Goal: Information Seeking & Learning: Learn about a topic

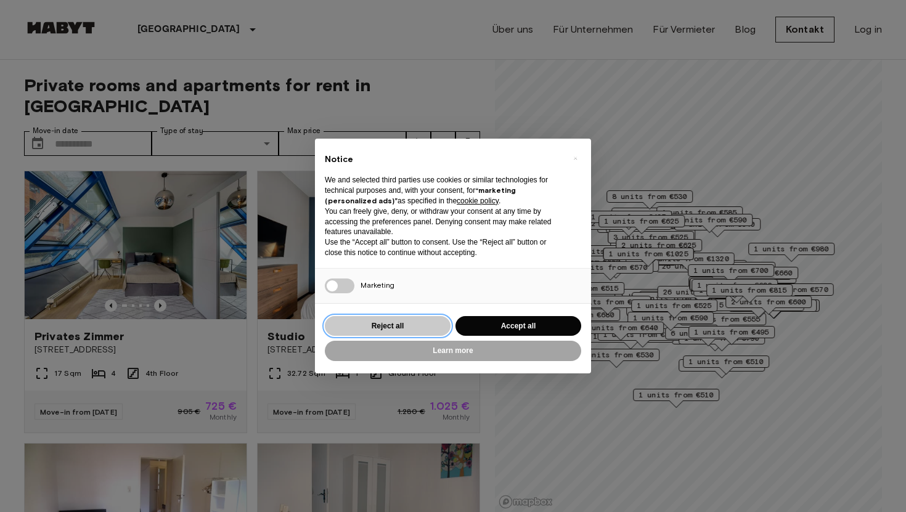
click at [375, 327] on button "Reject all" at bounding box center [388, 326] width 126 height 20
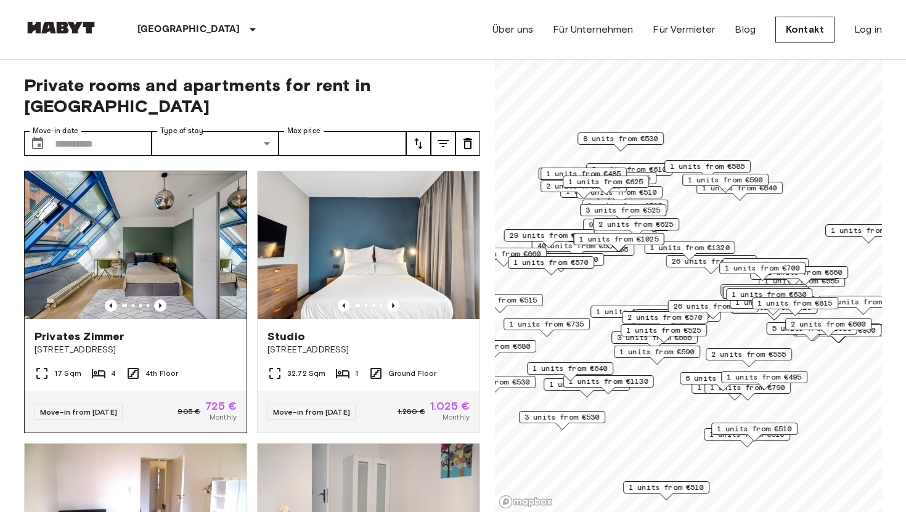
click at [179, 230] on img at bounding box center [136, 245] width 222 height 148
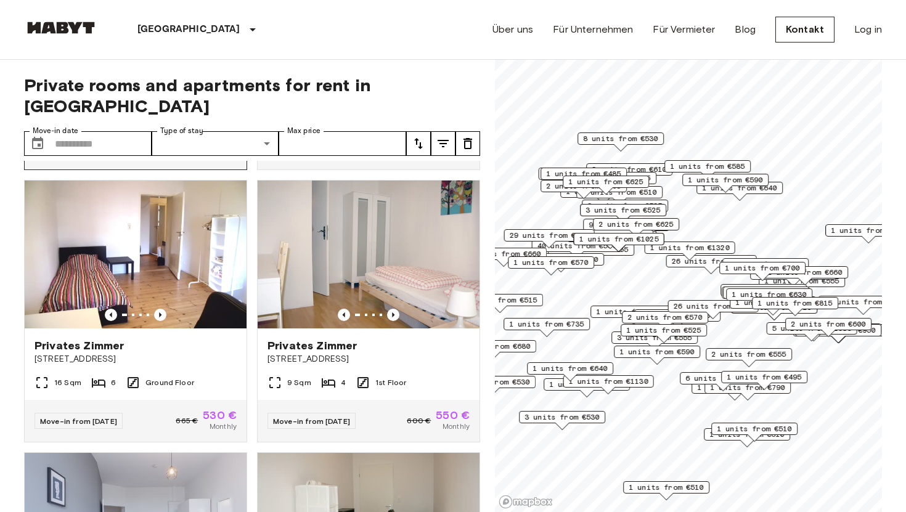
scroll to position [267, 0]
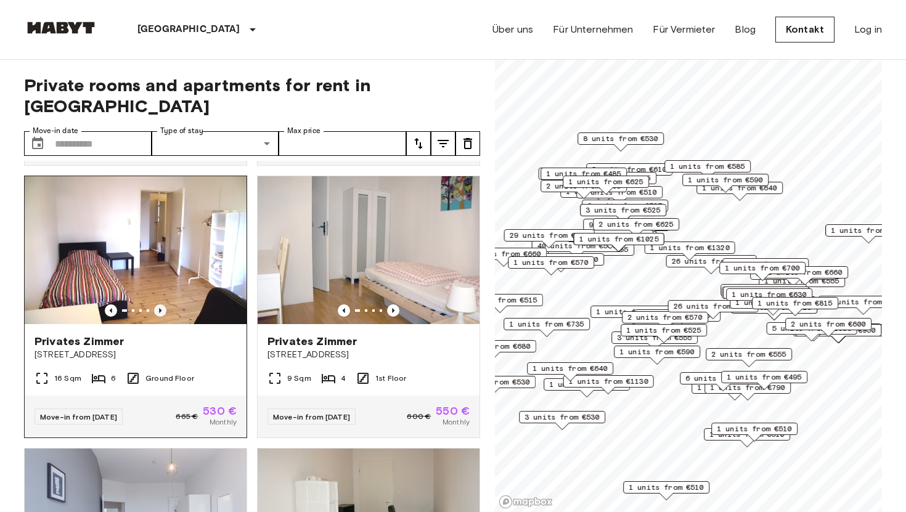
click at [165, 304] on icon "Previous image" at bounding box center [160, 310] width 12 height 12
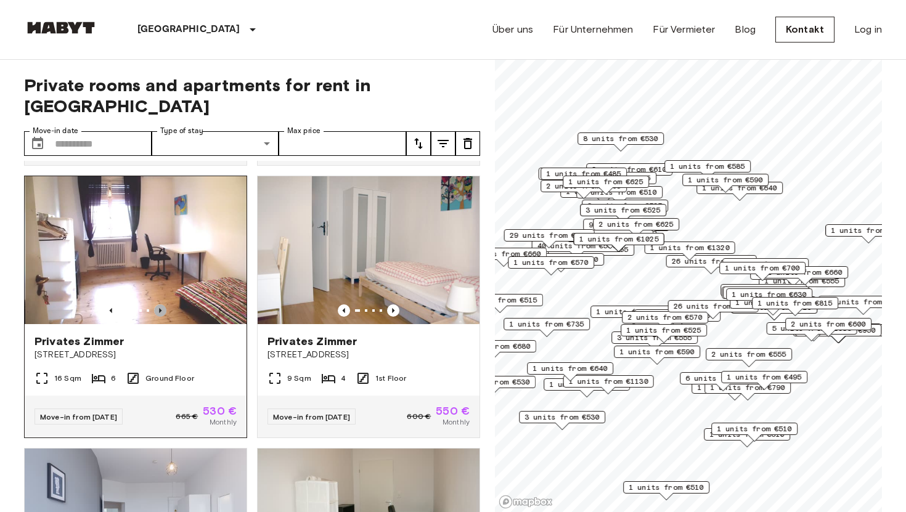
click at [165, 304] on icon "Previous image" at bounding box center [160, 310] width 12 height 12
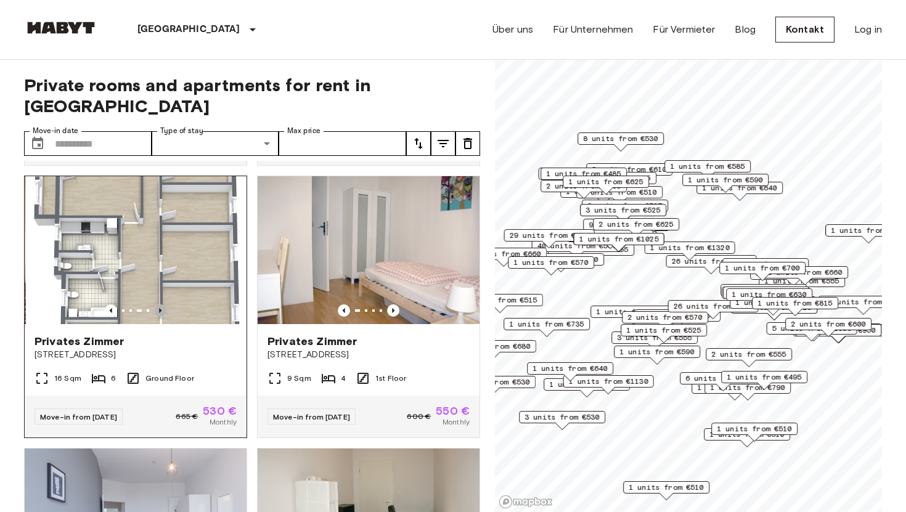
click at [165, 304] on icon "Previous image" at bounding box center [160, 310] width 12 height 12
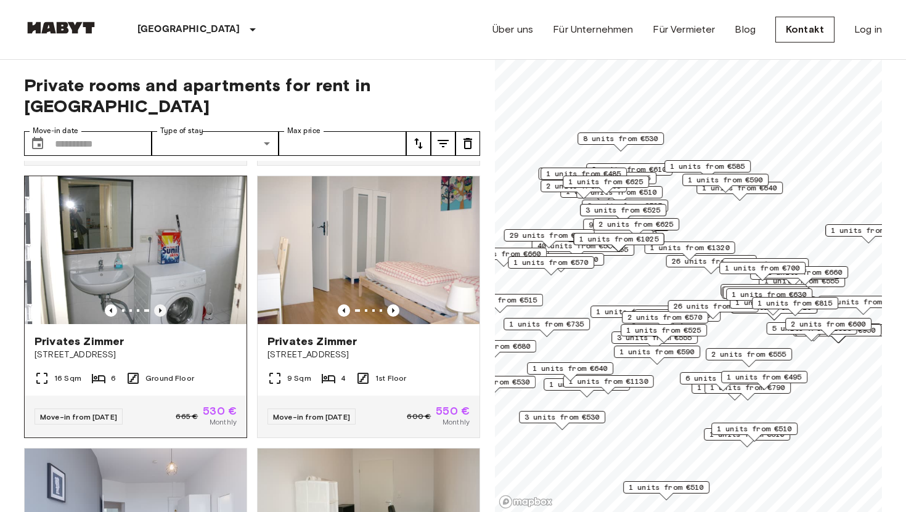
click at [165, 304] on icon "Previous image" at bounding box center [160, 310] width 12 height 12
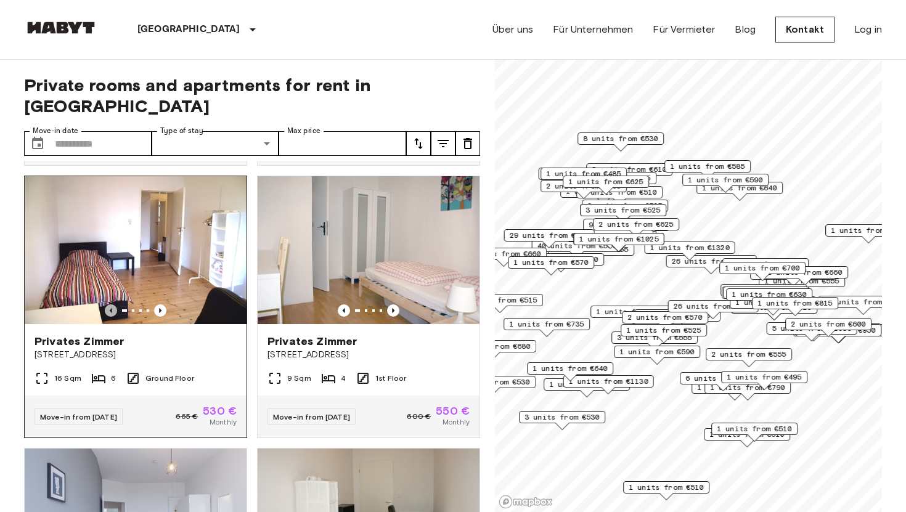
click at [107, 304] on icon "Previous image" at bounding box center [111, 310] width 12 height 12
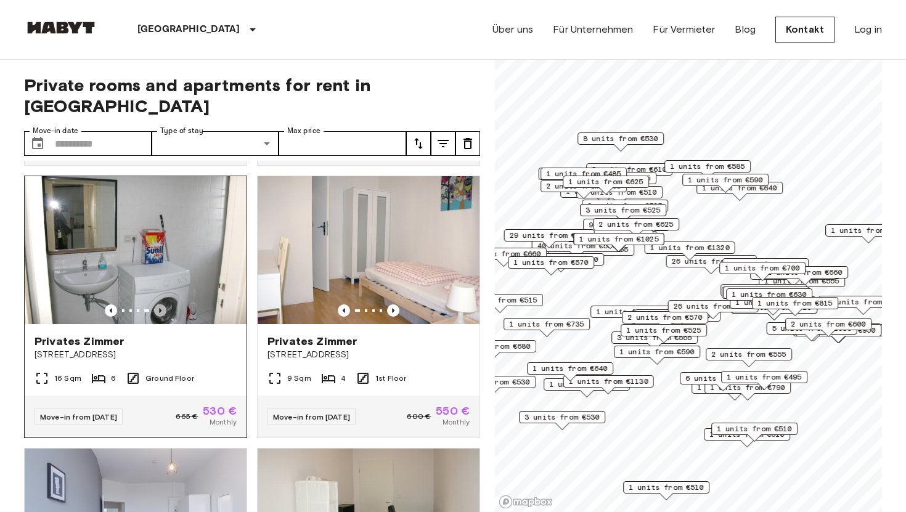
click at [157, 304] on icon "Previous image" at bounding box center [160, 310] width 12 height 12
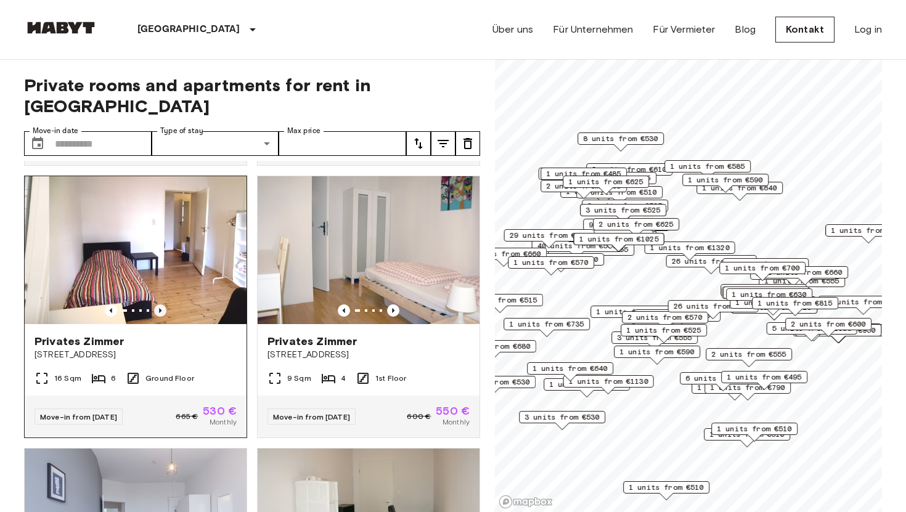
click at [157, 304] on icon "Previous image" at bounding box center [160, 310] width 12 height 12
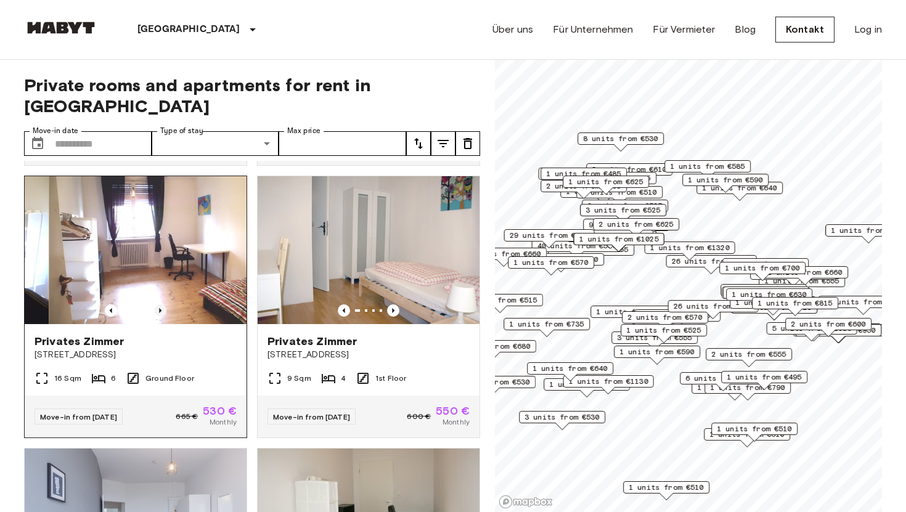
click at [157, 304] on icon "Previous image" at bounding box center [160, 310] width 12 height 12
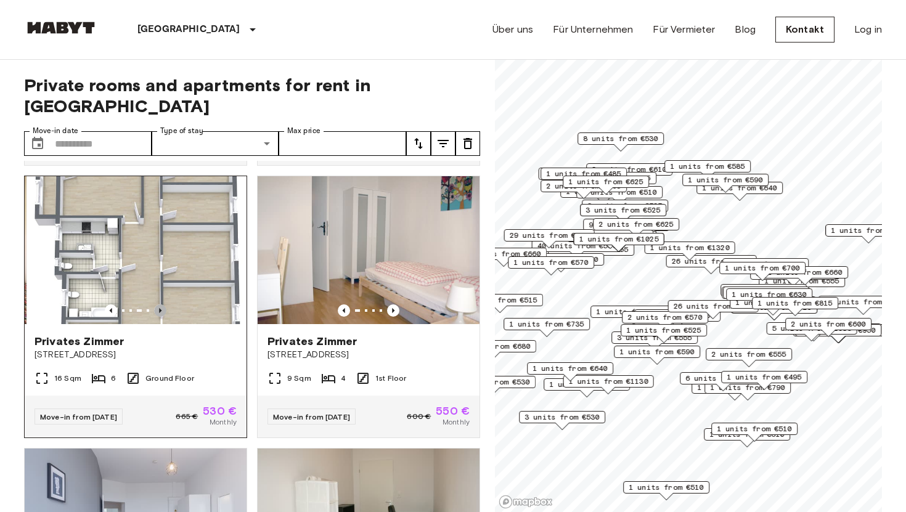
click at [157, 304] on icon "Previous image" at bounding box center [160, 310] width 12 height 12
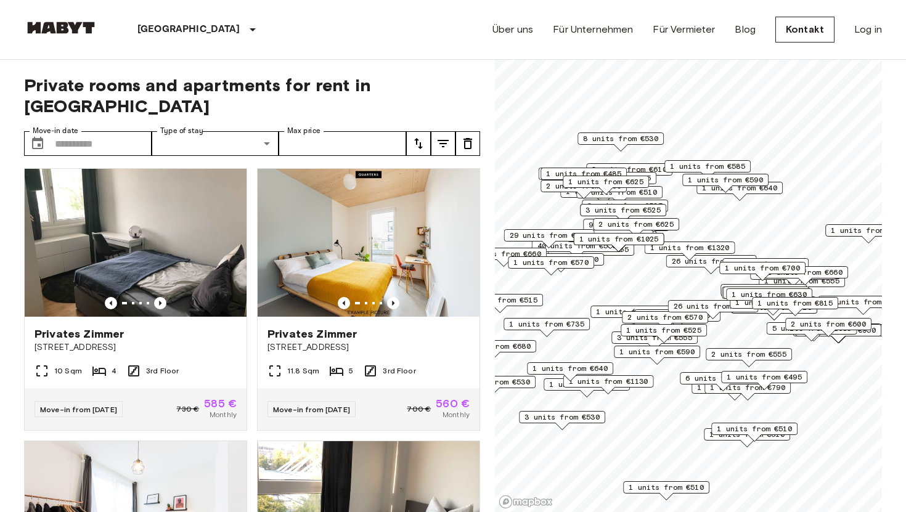
scroll to position [3274, 0]
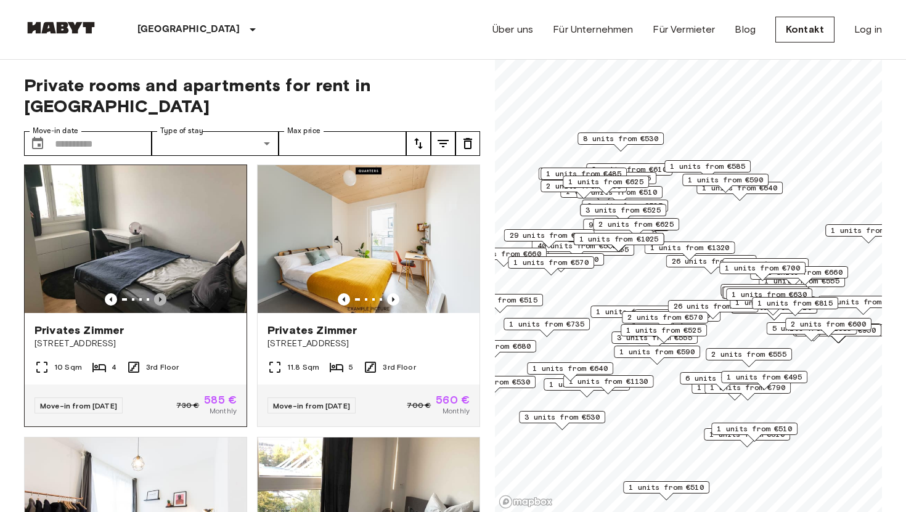
click at [157, 293] on icon "Previous image" at bounding box center [160, 299] width 12 height 12
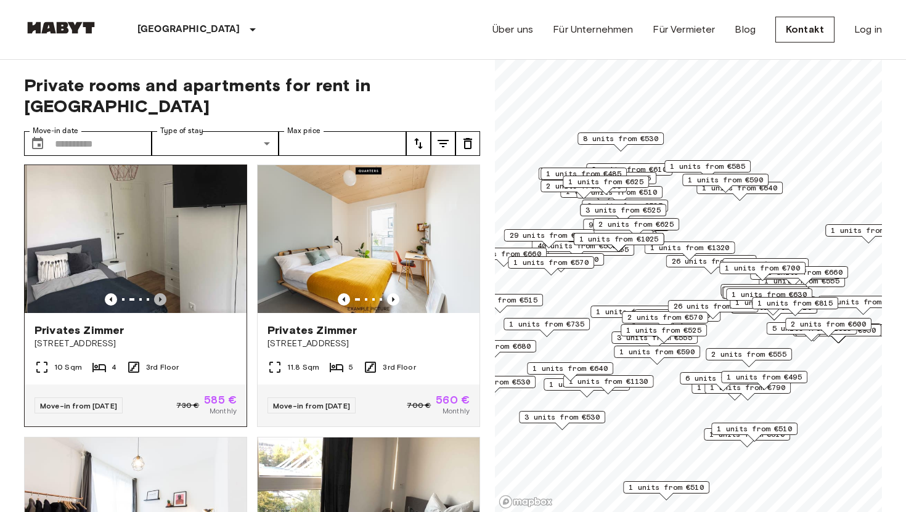
click at [157, 293] on icon "Previous image" at bounding box center [160, 299] width 12 height 12
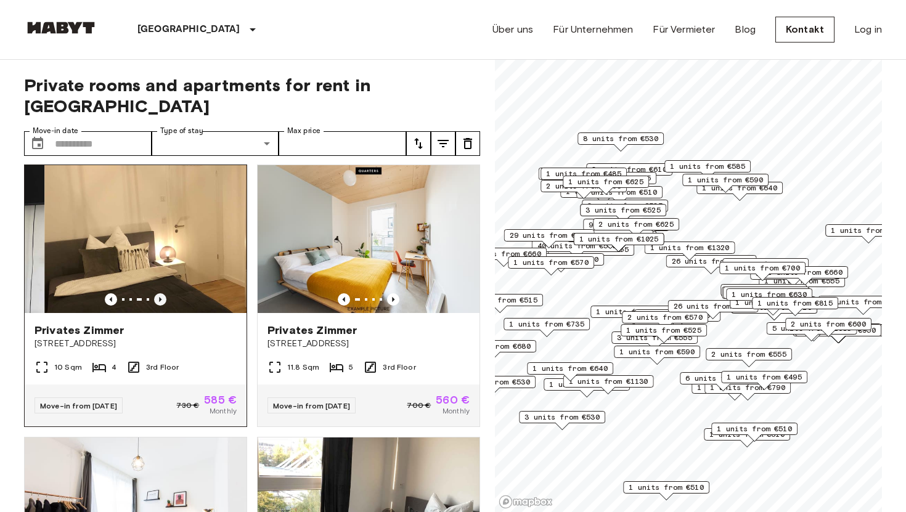
click at [157, 293] on icon "Previous image" at bounding box center [160, 299] width 12 height 12
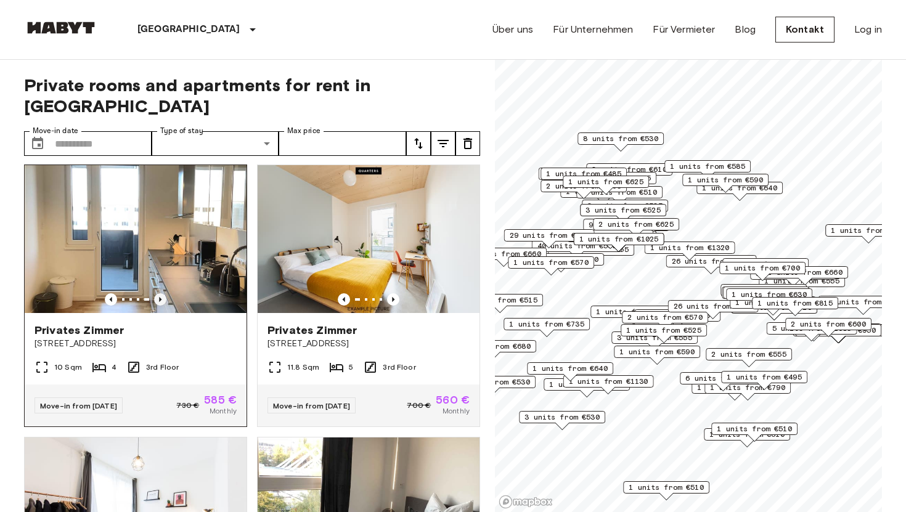
click at [157, 293] on icon "Previous image" at bounding box center [160, 299] width 12 height 12
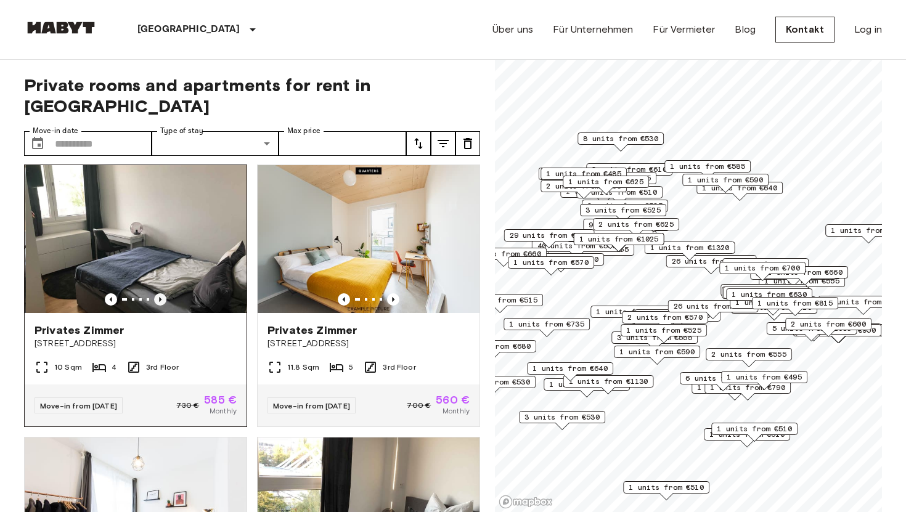
click at [157, 293] on icon "Previous image" at bounding box center [160, 299] width 12 height 12
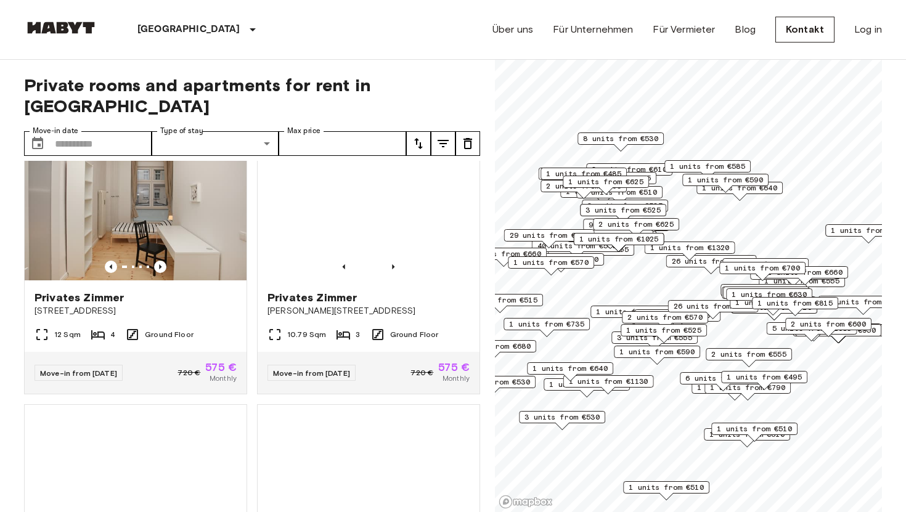
scroll to position [4129, 0]
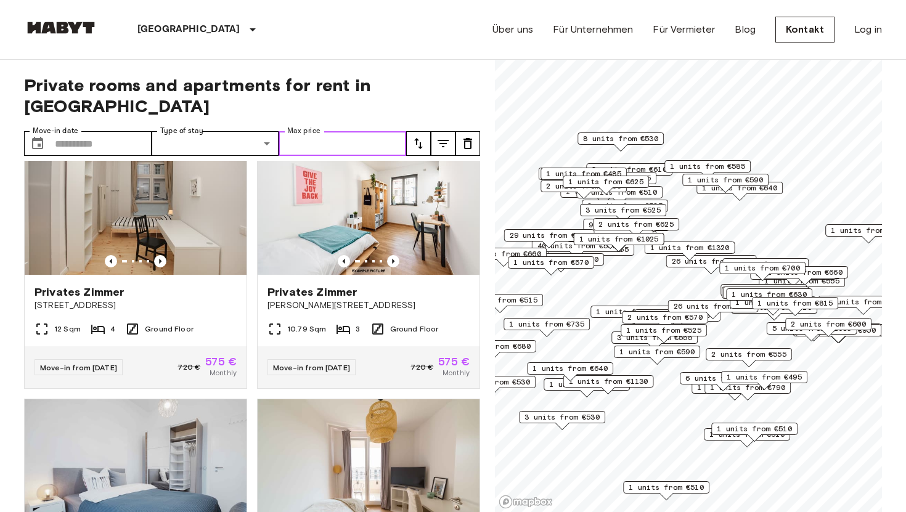
click at [319, 131] on input "Max price" at bounding box center [342, 143] width 128 height 25
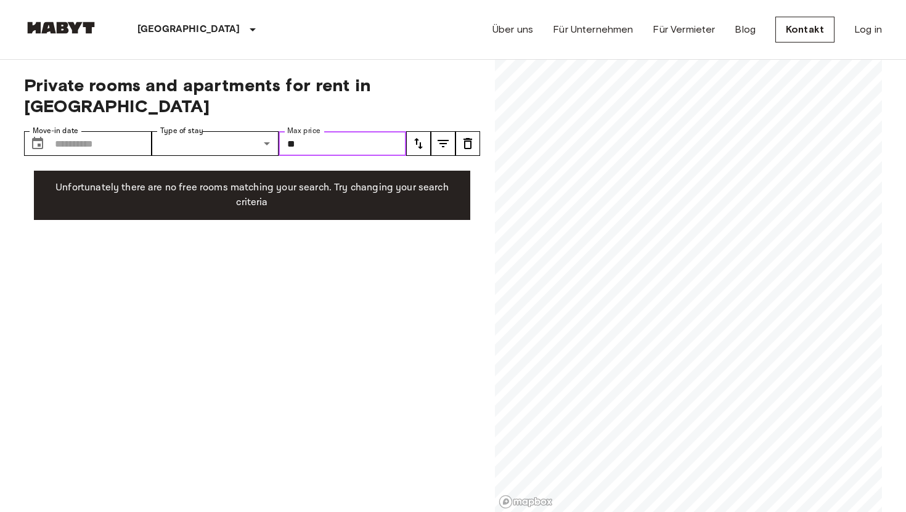
type input "*"
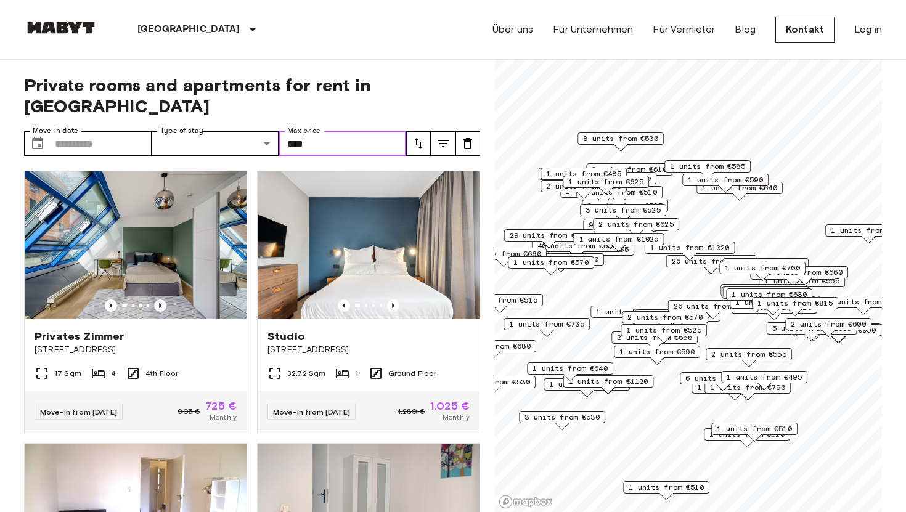
type input "***"
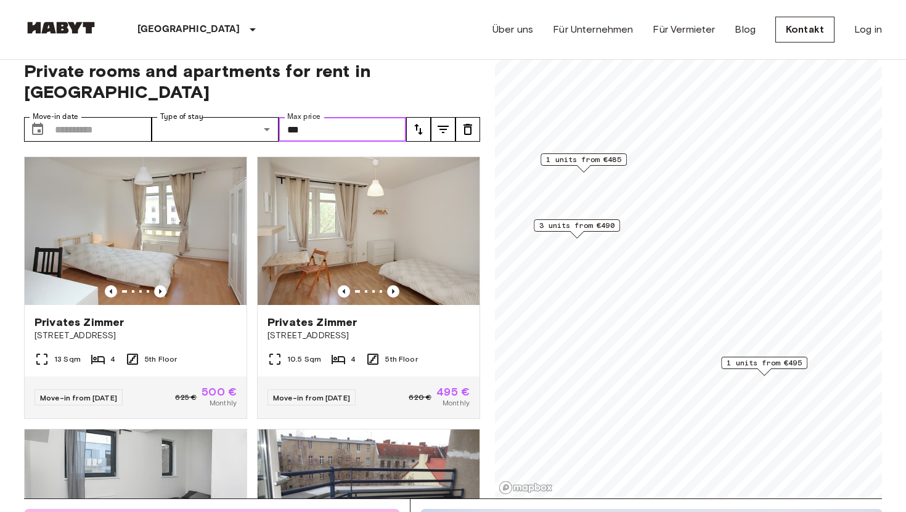
scroll to position [38, 0]
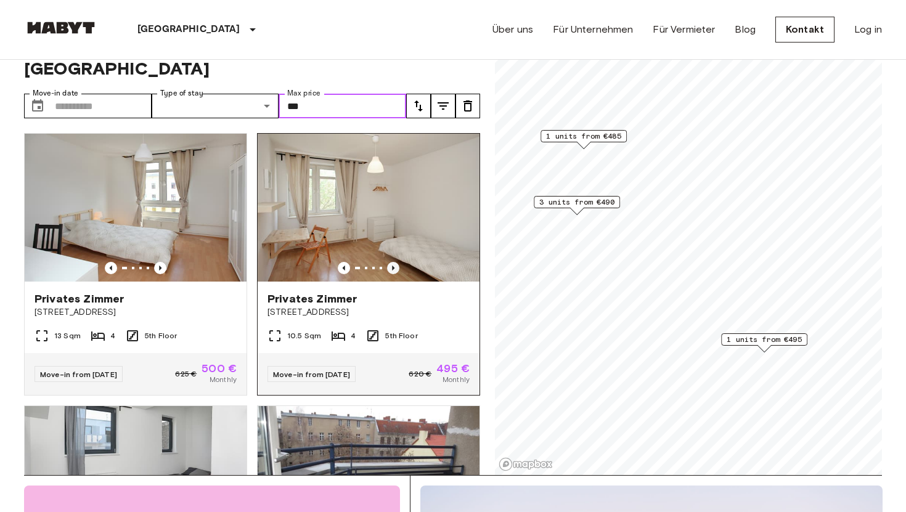
click at [388, 262] on icon "Previous image" at bounding box center [393, 268] width 12 height 12
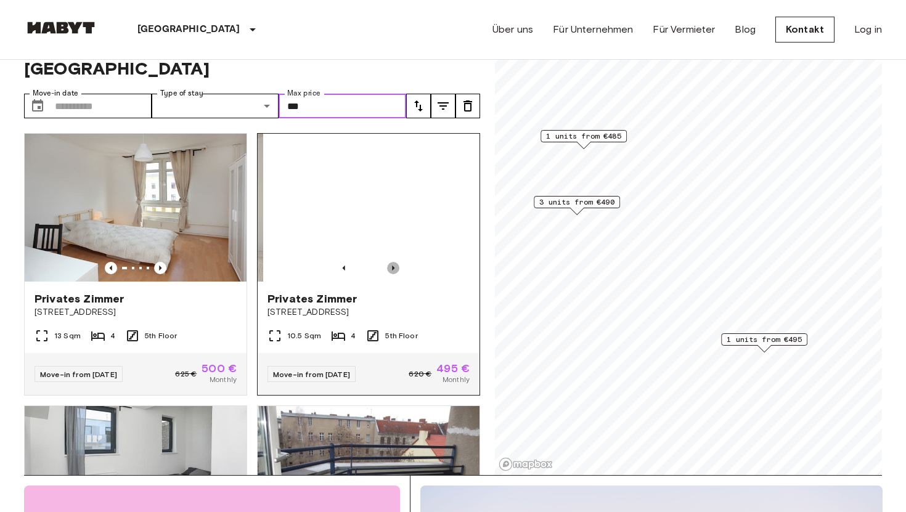
click at [389, 262] on icon "Previous image" at bounding box center [393, 268] width 12 height 12
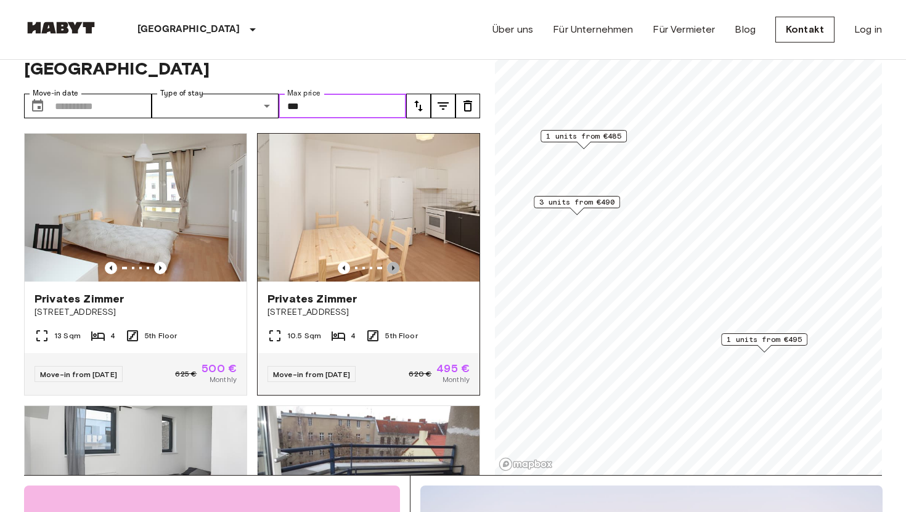
click at [389, 262] on icon "Previous image" at bounding box center [393, 268] width 12 height 12
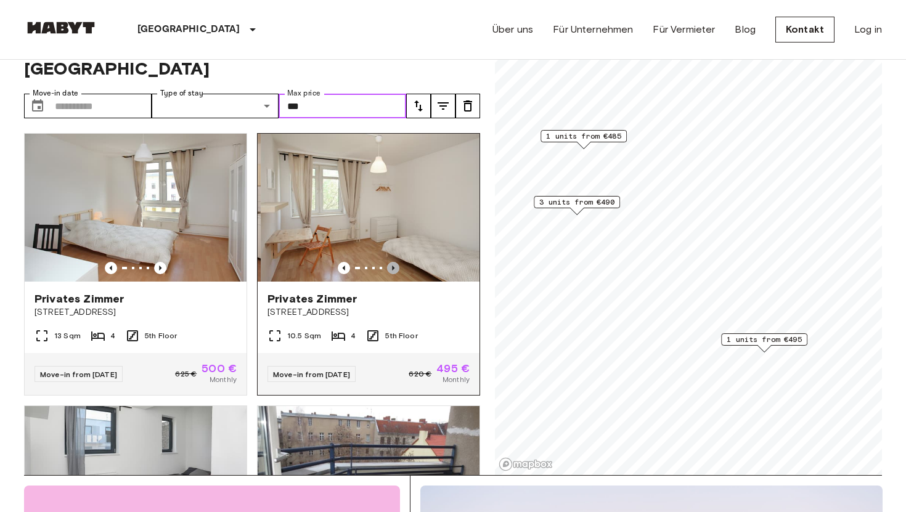
click at [387, 262] on icon "Previous image" at bounding box center [393, 268] width 12 height 12
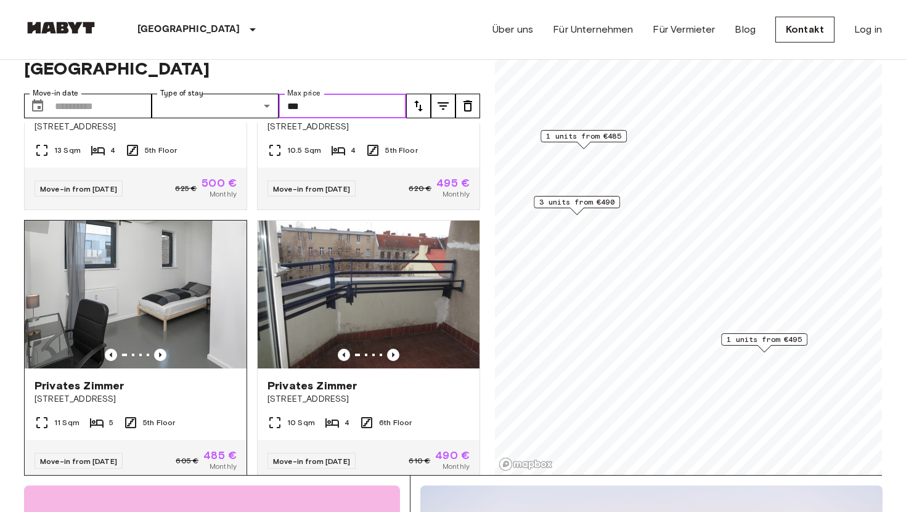
scroll to position [186, 0]
click at [157, 348] on icon "Previous image" at bounding box center [160, 354] width 12 height 12
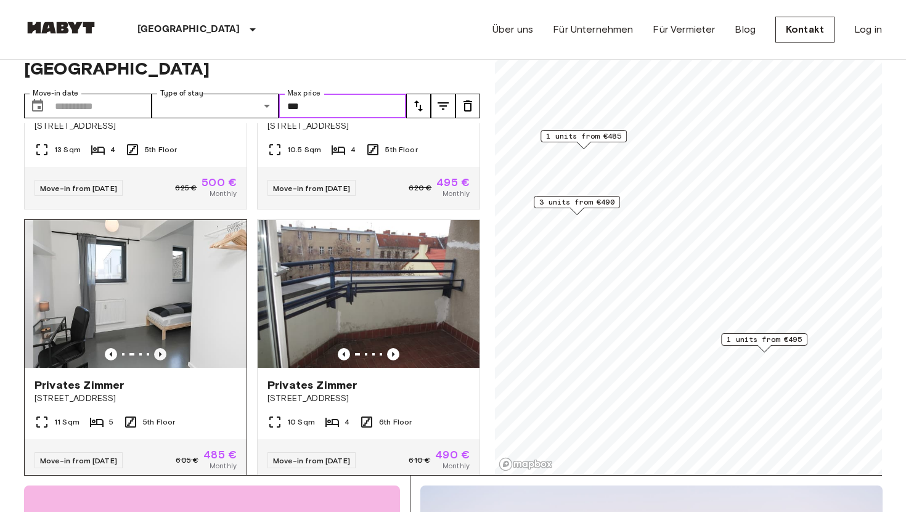
click at [158, 348] on icon "Previous image" at bounding box center [160, 354] width 12 height 12
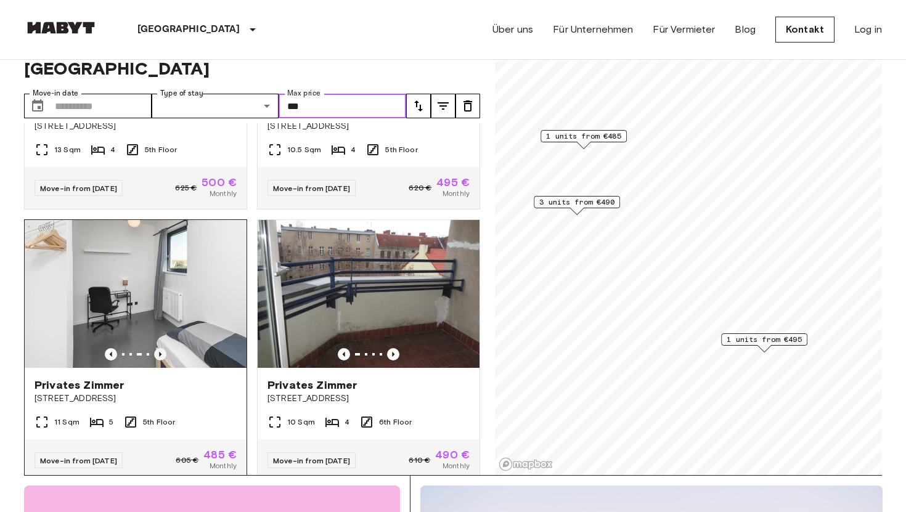
click at [158, 348] on icon "Previous image" at bounding box center [160, 354] width 12 height 12
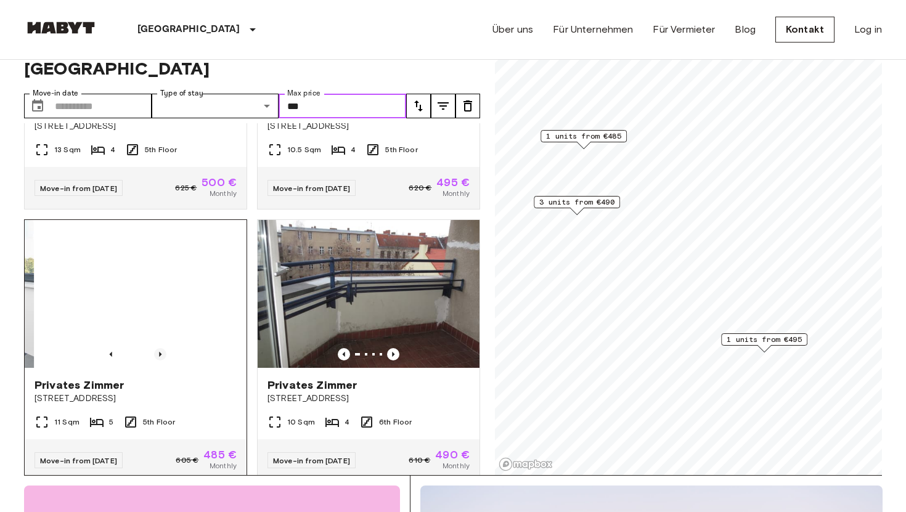
click at [158, 348] on icon "Previous image" at bounding box center [160, 354] width 12 height 12
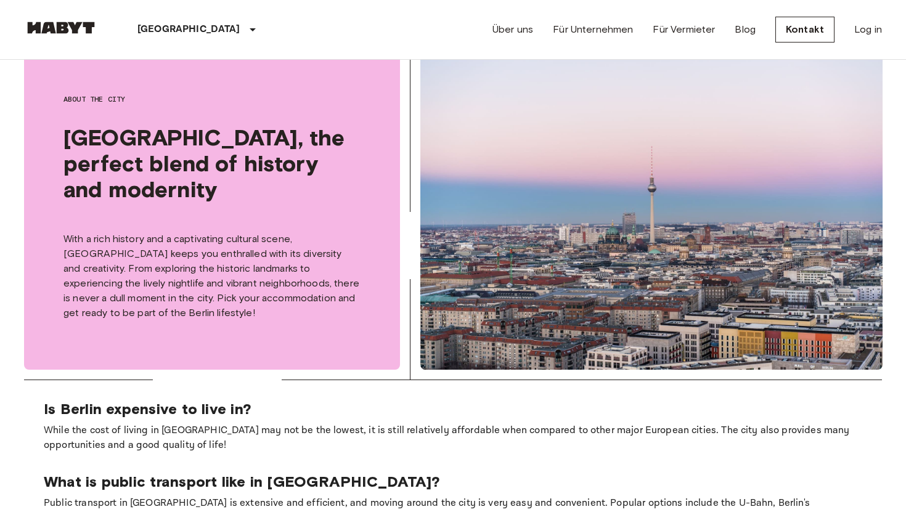
scroll to position [466, 0]
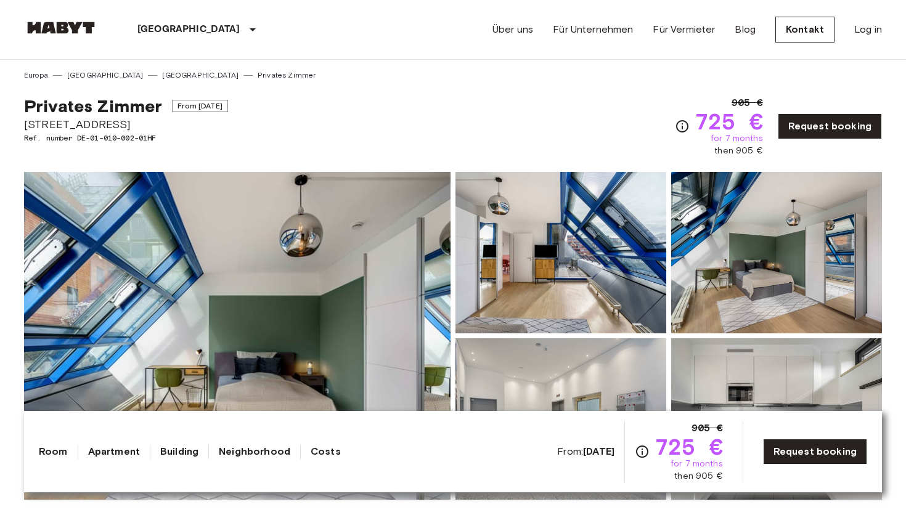
click at [272, 289] on img at bounding box center [237, 336] width 426 height 328
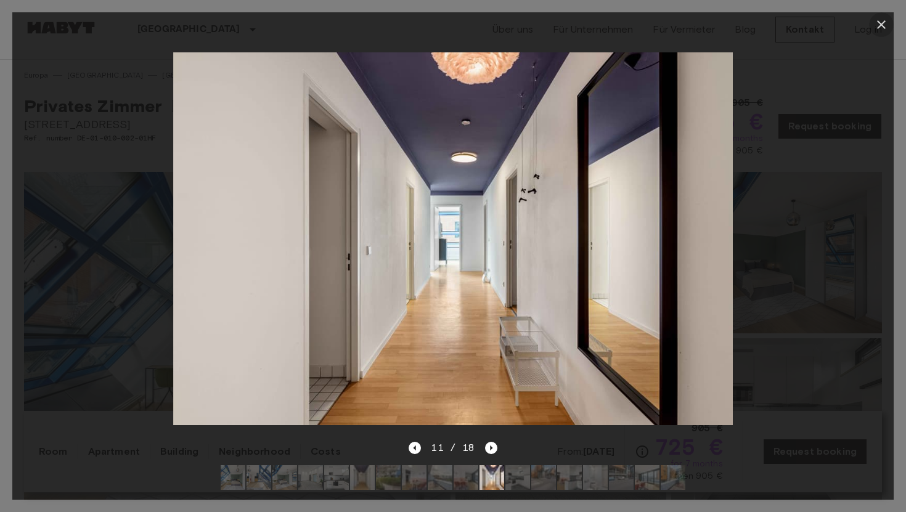
click at [882, 26] on icon "button" at bounding box center [881, 24] width 9 height 9
